Goal: Register for event/course

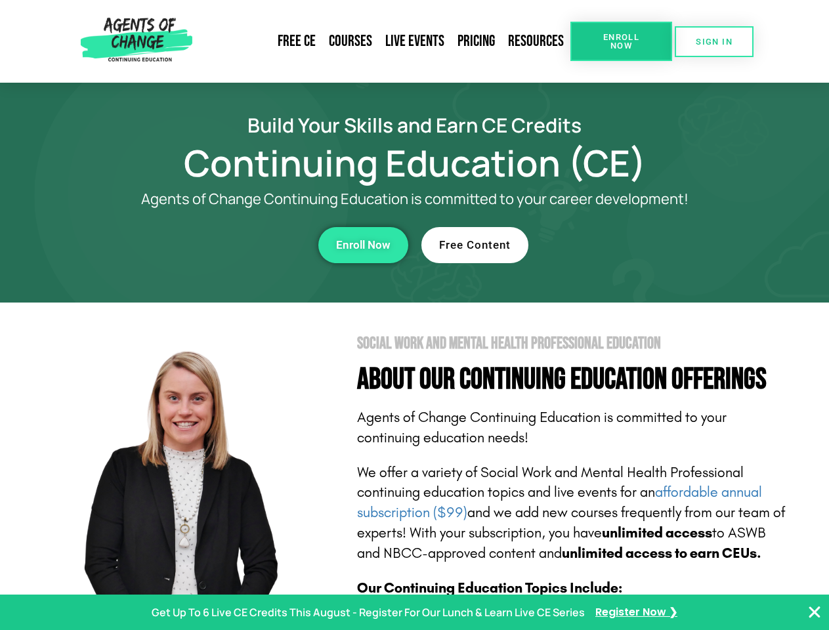
click at [414, 315] on section "Social Work and Mental Health Professional Education About Our Continuing Educa…" at bounding box center [414, 579] width 829 height 552
click at [621, 41] on span "Enroll Now" at bounding box center [622, 41] width 60 height 17
click at [714, 41] on span "SIGN IN" at bounding box center [714, 41] width 37 height 9
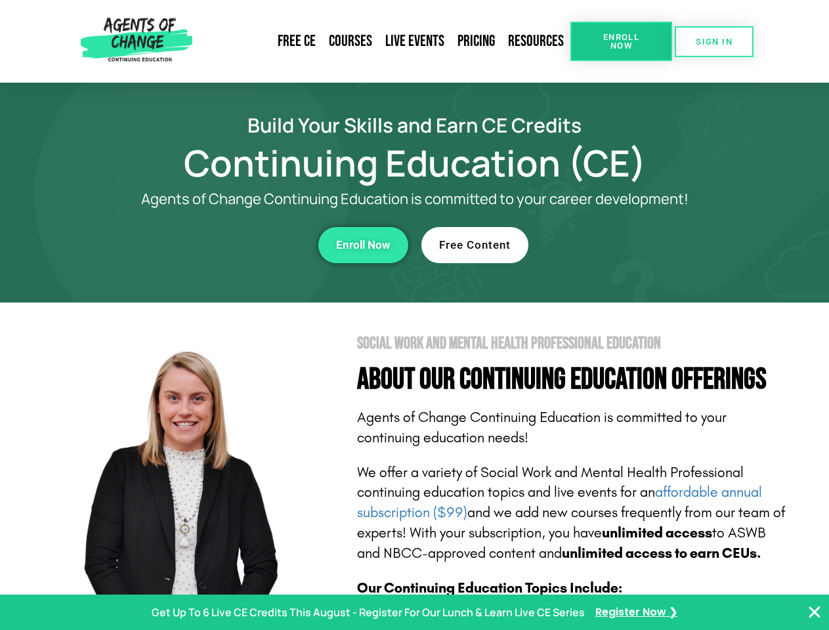
click at [228, 245] on div "Enroll Now" at bounding box center [227, 245] width 361 height 36
click at [363, 245] on span "Enroll Now" at bounding box center [363, 245] width 54 height 11
click at [602, 245] on div "Free Content" at bounding box center [602, 245] width 361 height 36
